Goal: Information Seeking & Learning: Learn about a topic

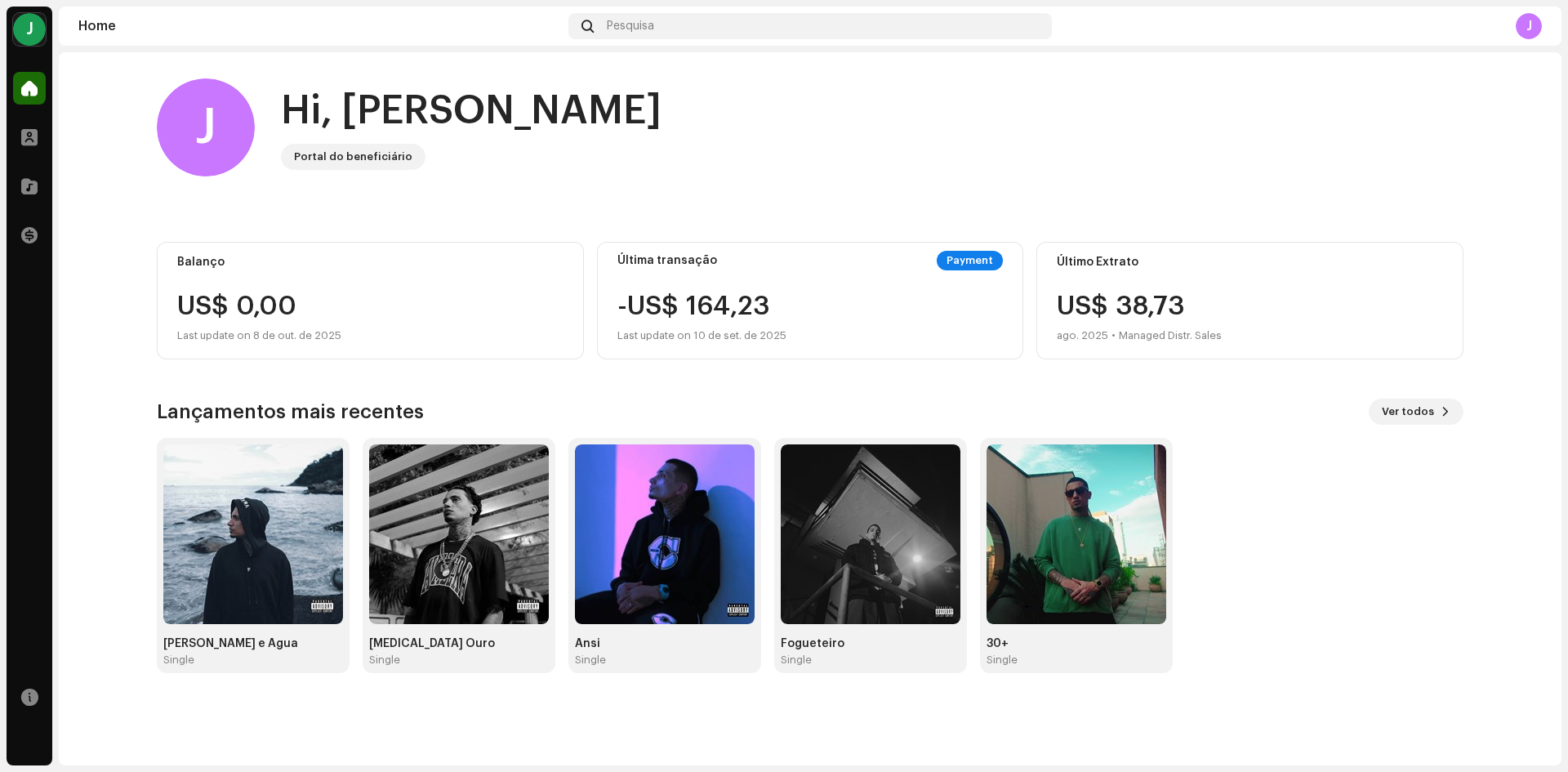
click at [1257, 541] on div "[PERSON_NAME] e Água Single [MEDICAL_DATA] Ouro Single Ansi Single Fogueteiro S…" at bounding box center [804, 555] width 1307 height 236
click at [1452, 420] on button "Ver todos" at bounding box center [1416, 411] width 95 height 26
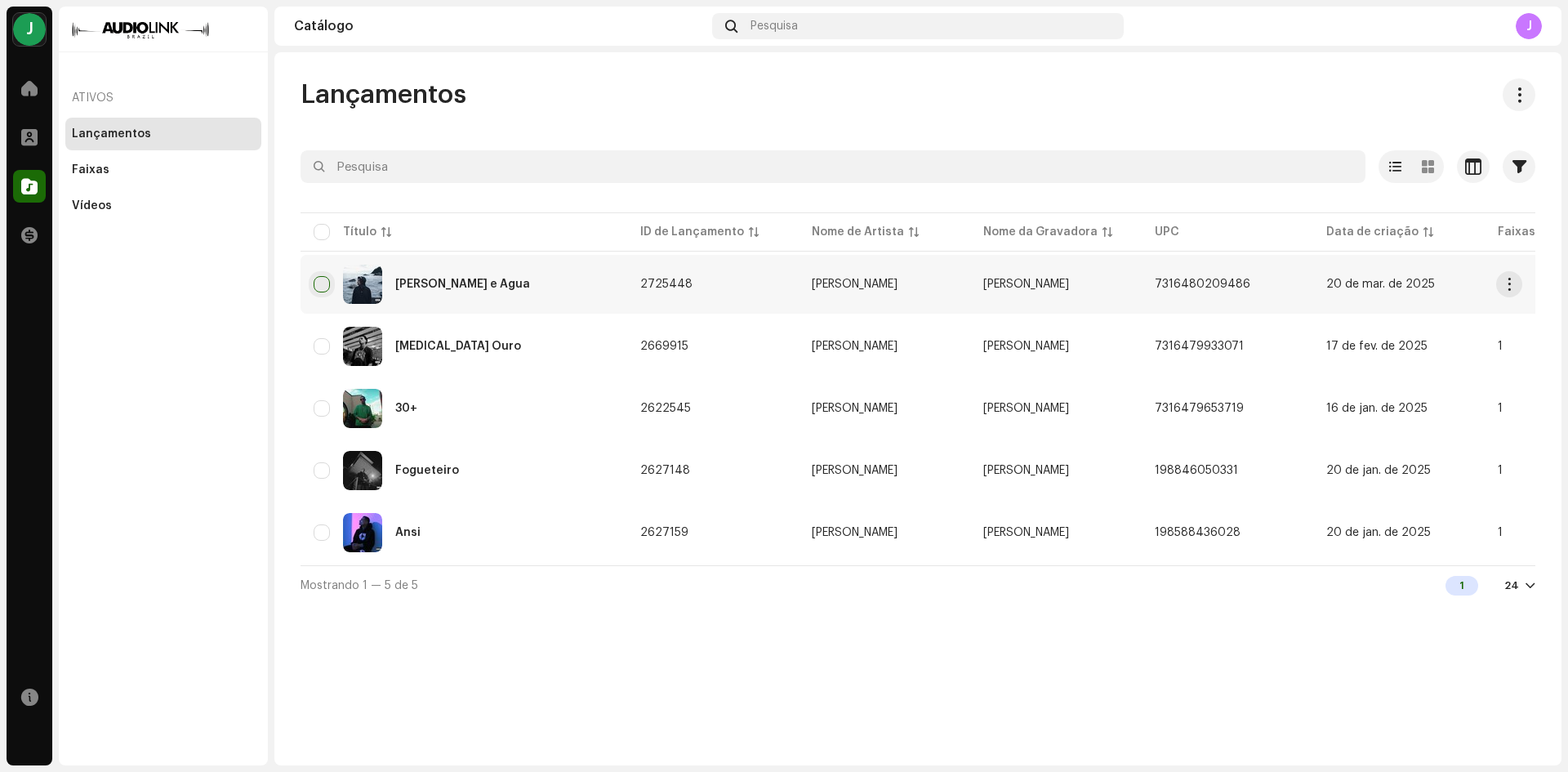
click at [321, 285] on input "checkbox" at bounding box center [322, 285] width 16 height 16
checkbox input "true"
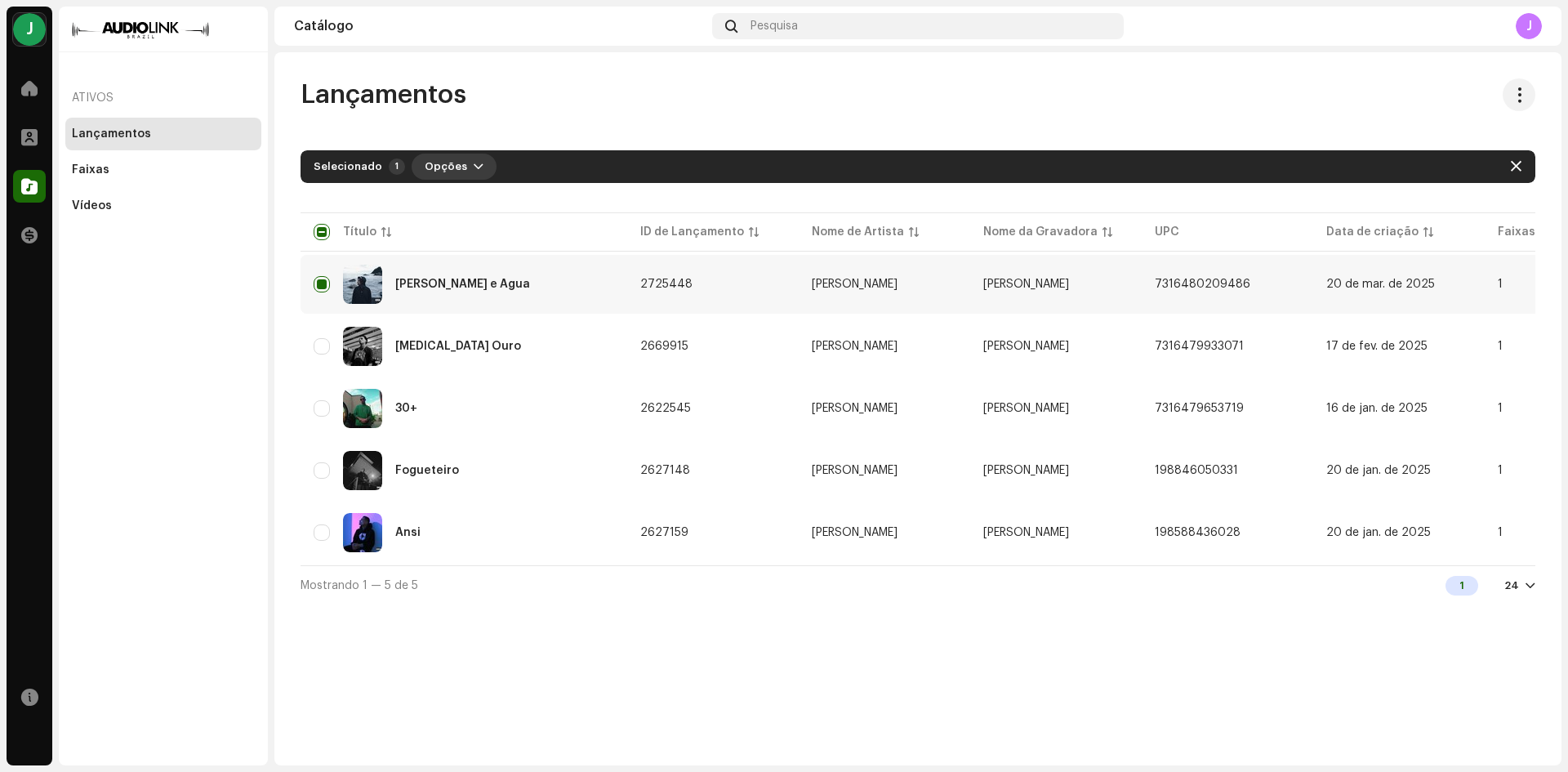
click at [475, 163] on button "Opções" at bounding box center [454, 166] width 85 height 26
click at [534, 103] on div "Lançamentos" at bounding box center [918, 95] width 1235 height 33
click at [480, 163] on button "Opções" at bounding box center [454, 166] width 85 height 26
click at [553, 102] on div "Lançamentos" at bounding box center [918, 95] width 1235 height 33
click at [319, 275] on div "[PERSON_NAME] e Água" at bounding box center [464, 284] width 301 height 39
